Goal: Transaction & Acquisition: Download file/media

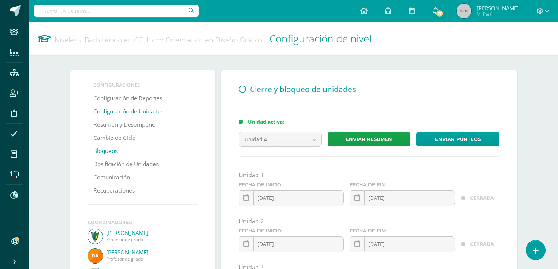
click at [115, 151] on link "Bloqueos" at bounding box center [105, 151] width 24 height 13
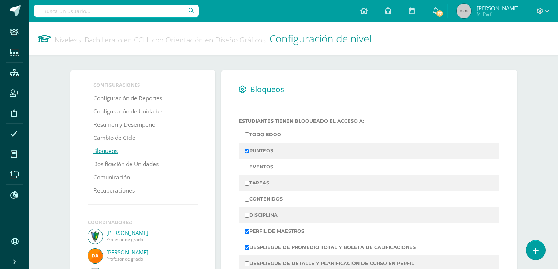
click at [65, 39] on link "Niveles" at bounding box center [68, 40] width 26 height 10
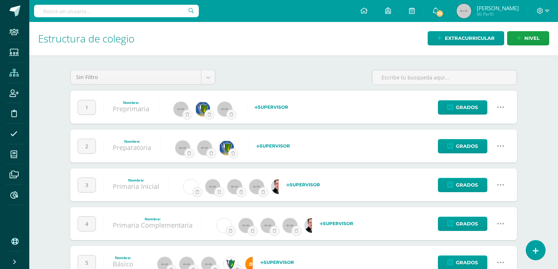
scroll to position [102, 0]
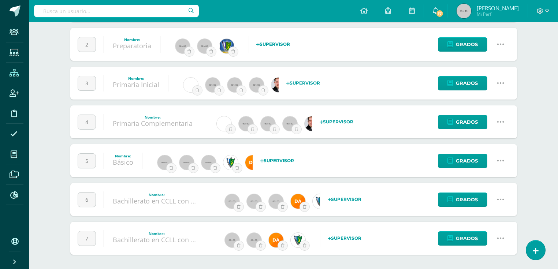
click at [502, 201] on icon at bounding box center [501, 200] width 8 height 8
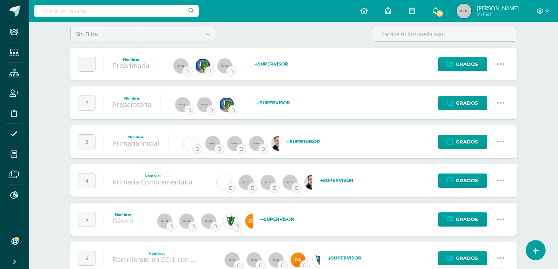
scroll to position [0, 0]
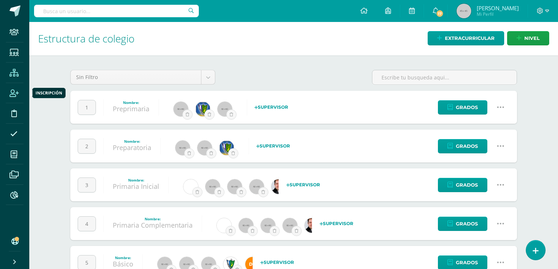
click at [10, 94] on icon at bounding box center [14, 93] width 9 height 7
click at [10, 195] on icon at bounding box center [14, 195] width 8 height 7
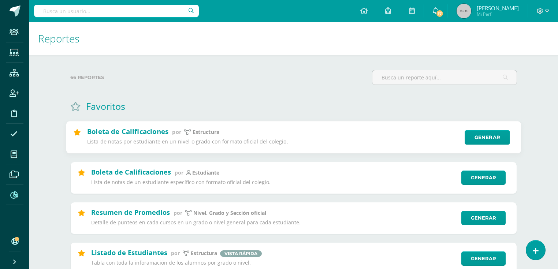
click at [478, 145] on div "Boleta de Calificaciones por estructura Lista de notas por estudiante en un niv…" at bounding box center [294, 138] width 456 height 33
click at [483, 135] on link "Generar" at bounding box center [487, 137] width 45 height 15
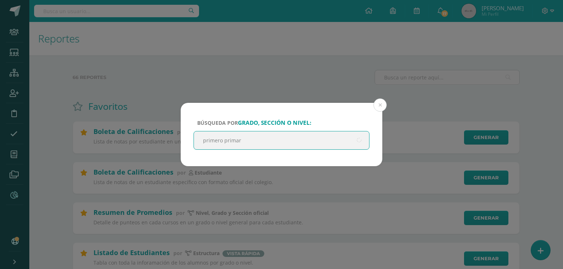
type input "primero primari"
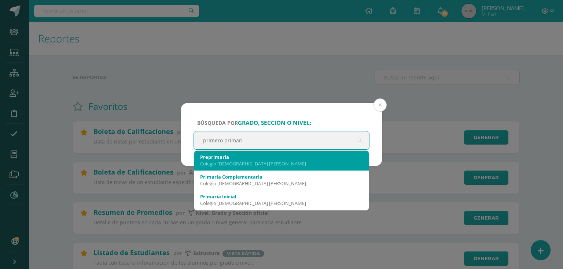
click at [232, 166] on div "Colegio Salesiano Don Bosco" at bounding box center [281, 163] width 163 height 7
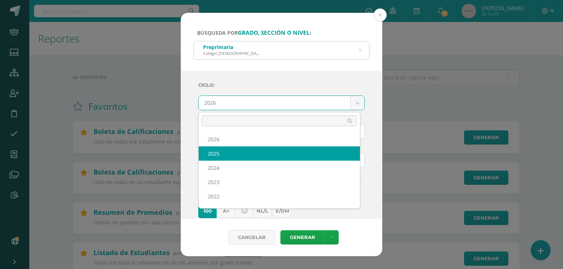
select select "7"
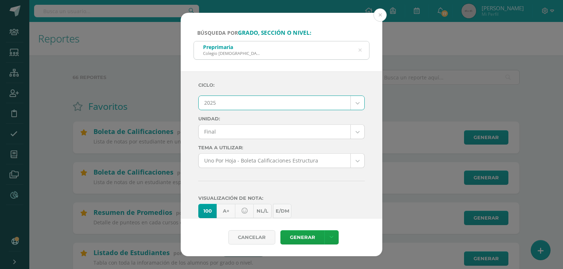
click at [248, 139] on div "Ciclo: 2025 2026 2025 2024 2023 2022 2021 Unidad: Final Final Tema a Utilizar: …" at bounding box center [281, 203] width 166 height 250
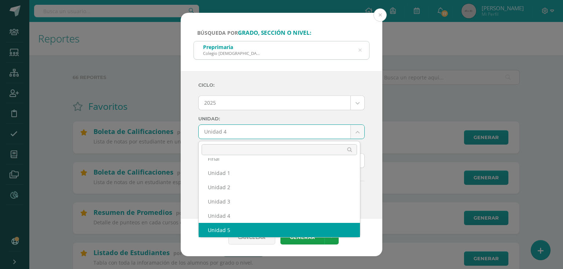
scroll to position [26, 0]
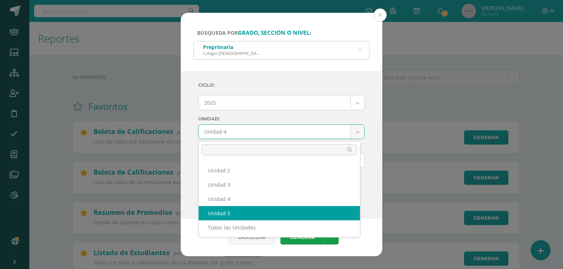
select select "Unidad 5"
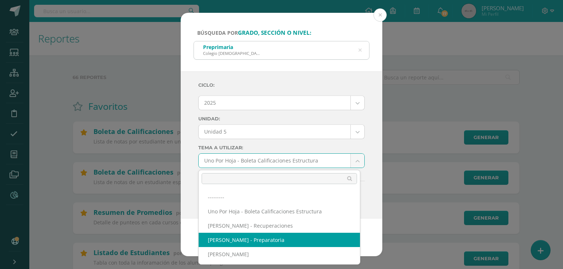
select select "56"
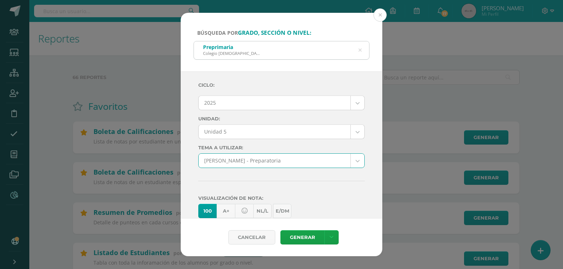
scroll to position [121, 0]
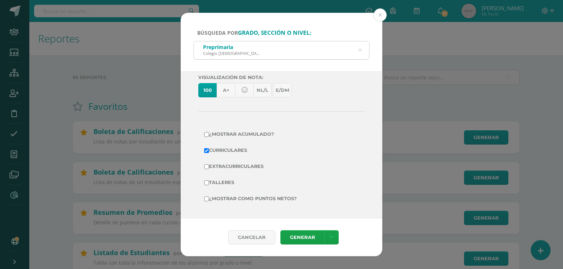
click at [253, 167] on label "Extracurriculares" at bounding box center [281, 167] width 155 height 10
click at [209, 167] on input "Extracurriculares" at bounding box center [206, 167] width 5 height 5
checkbox input "true"
click at [259, 193] on td "¿Mostrar como puntos netos?" at bounding box center [281, 199] width 166 height 16
click at [258, 196] on label "¿Mostrar como puntos netos?" at bounding box center [281, 199] width 155 height 10
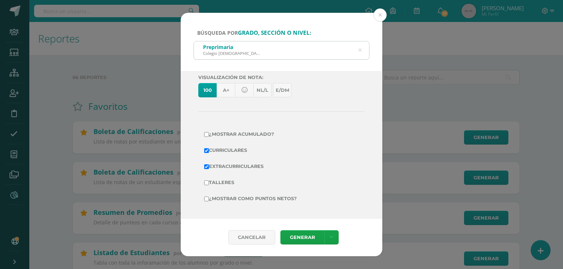
click at [209, 197] on input "¿Mostrar como puntos netos?" at bounding box center [206, 199] width 5 height 5
checkbox input "true"
click at [309, 235] on link "Generar" at bounding box center [302, 237] width 44 height 14
click at [254, 233] on div "Cancelar" at bounding box center [251, 237] width 47 height 14
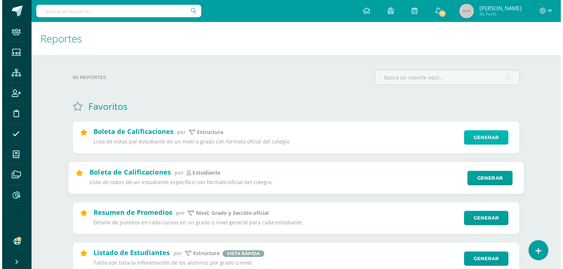
scroll to position [147, 0]
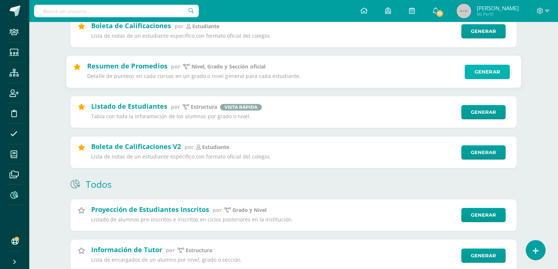
click at [506, 71] on link "Generar" at bounding box center [487, 71] width 45 height 15
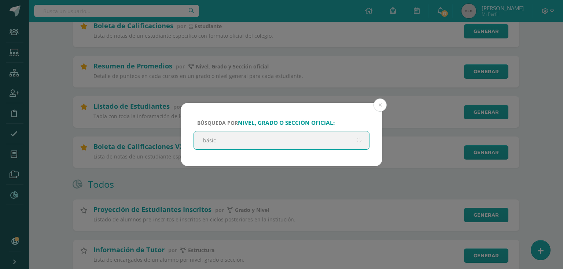
type input "básico"
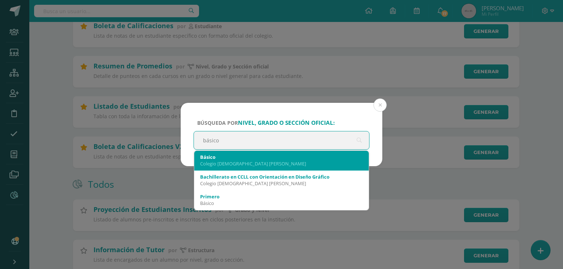
click at [250, 163] on div "Colegio Salesiano Don Bosco" at bounding box center [281, 163] width 163 height 7
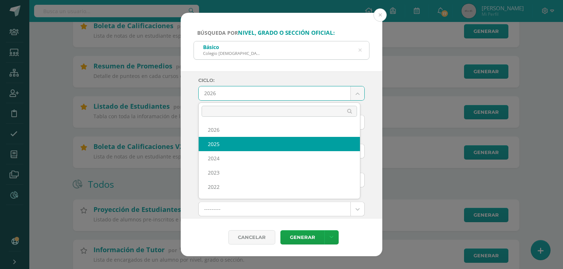
select select "7"
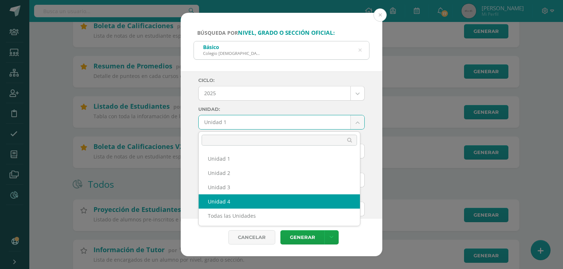
select select "Unidad 4"
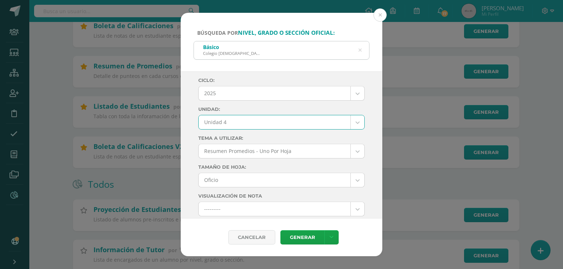
scroll to position [29, 0]
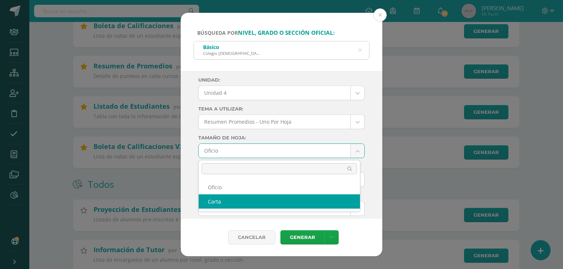
select select "letter"
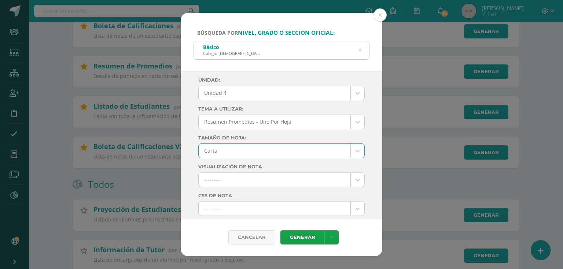
scroll to position [88, 0]
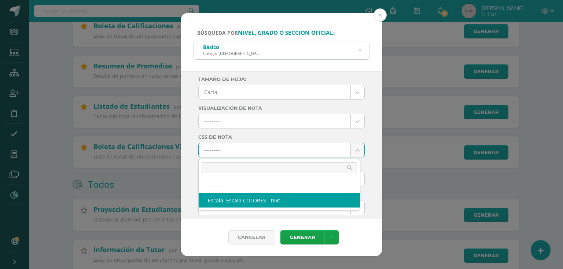
select select "10"
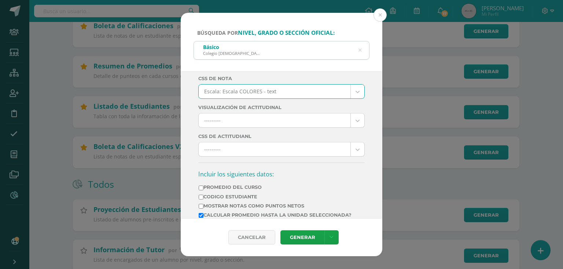
scroll to position [205, 0]
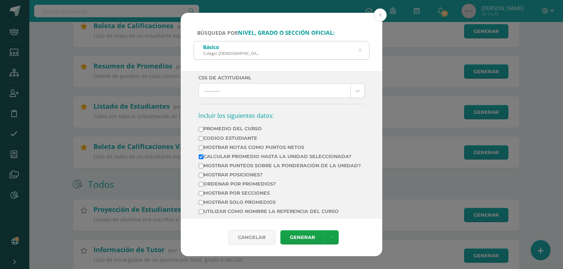
click at [233, 144] on td "Mostrar Notas Como Puntos Netos" at bounding box center [279, 148] width 163 height 9
click at [232, 146] on label "Mostrar Notas Como Puntos Netos" at bounding box center [280, 147] width 162 height 5
click at [203, 146] on input "Mostrar Notas Como Puntos Netos" at bounding box center [201, 147] width 5 height 5
checkbox input "true"
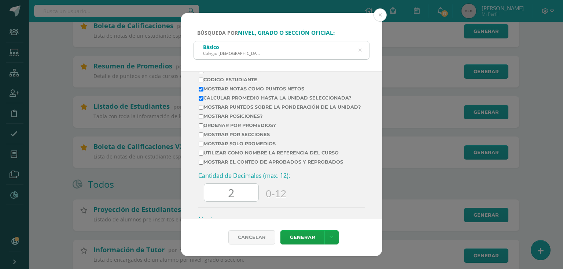
click at [227, 165] on label "Mostrar el conteo de Aprobados y Reprobados" at bounding box center [280, 161] width 162 height 5
click at [203, 165] on input "Mostrar el conteo de Aprobados y Reprobados" at bounding box center [201, 162] width 5 height 5
checkbox input "true"
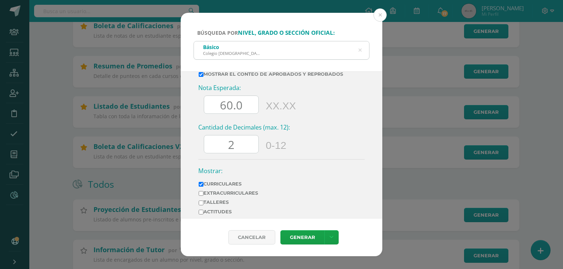
click at [229, 114] on input "60.0" at bounding box center [231, 105] width 54 height 18
type input "70.0"
click at [237, 150] on input "2" at bounding box center [231, 145] width 54 height 18
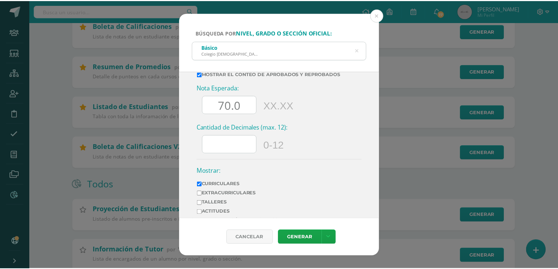
scroll to position [383, 0]
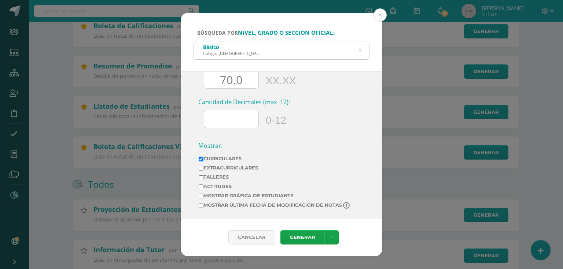
click at [242, 168] on label "Extracurriculares" at bounding box center [275, 167] width 152 height 5
click at [203, 168] on input "Extracurriculares" at bounding box center [201, 168] width 5 height 5
checkbox input "true"
click at [264, 207] on label "Mostrar última fecha de modificación de notas" at bounding box center [275, 205] width 152 height 7
click at [203, 207] on input "Mostrar última fecha de modificación de notas" at bounding box center [201, 205] width 5 height 5
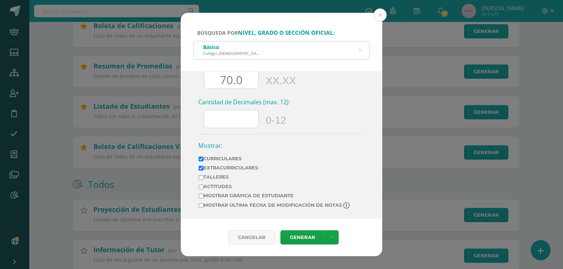
checkbox input "true"
click at [313, 232] on link "Generar" at bounding box center [302, 237] width 44 height 14
click at [125, 13] on div "Búsqueda por nivel, grado o sección oficial: Básico Colegio Salesiano Don Bosco…" at bounding box center [281, 135] width 557 height 244
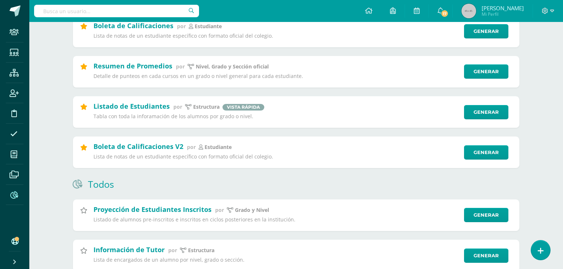
click at [133, 9] on div "Búsqueda por nivel, grado o sección oficial: Básico Colegio Salesiano Don Bosco…" at bounding box center [281, 134] width 563 height 269
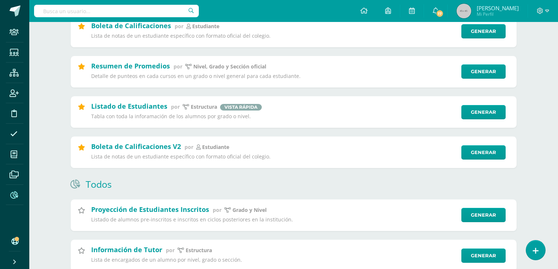
click at [120, 14] on input "text" at bounding box center [116, 11] width 165 height 12
type input "navichoque marroquin"
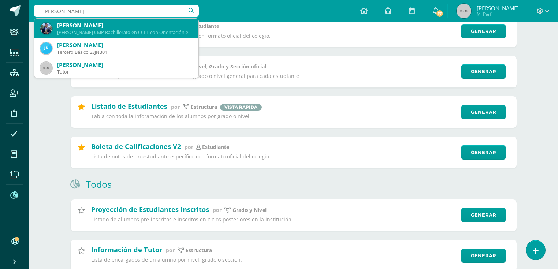
click at [144, 35] on div "Quinto Bachillerato CMP Bachillerato en CCLL con Orientación en Computación 201…" at bounding box center [125, 32] width 136 height 6
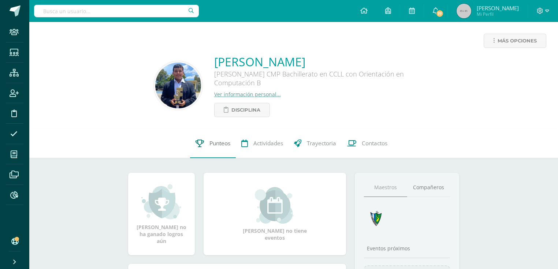
click at [204, 147] on link "Punteos" at bounding box center [213, 143] width 46 height 29
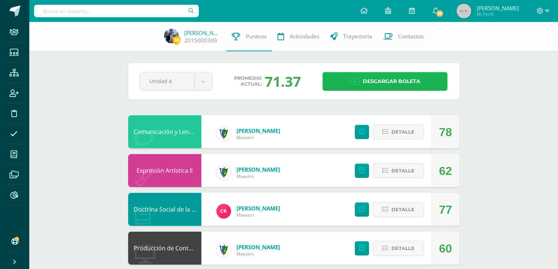
click at [401, 84] on span "Descargar boleta" at bounding box center [392, 82] width 58 height 18
